Goal: Transaction & Acquisition: Purchase product/service

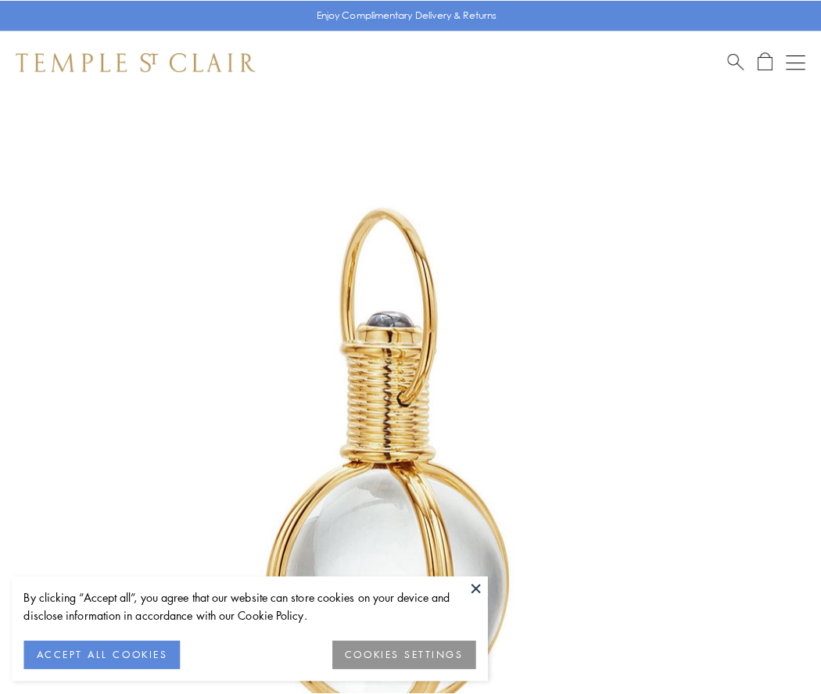
scroll to position [408, 0]
